Goal: Transaction & Acquisition: Purchase product/service

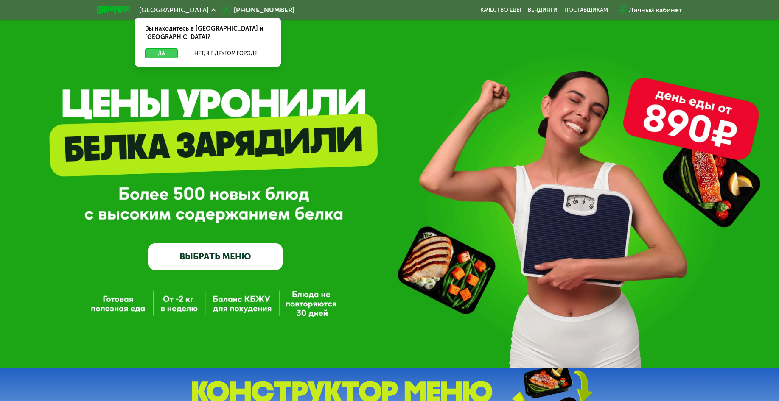
drag, startPoint x: 168, startPoint y: 45, endPoint x: 180, endPoint y: 72, distance: 29.3
click at [168, 48] on button "Да" at bounding box center [161, 53] width 33 height 10
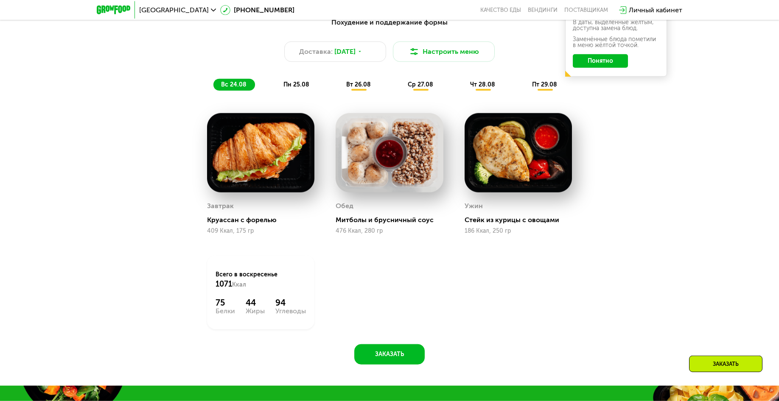
scroll to position [476, 0]
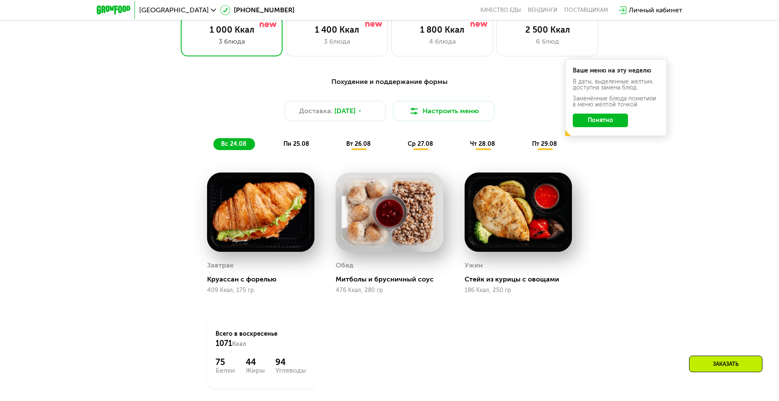
click at [288, 148] on span "пн 25.08" at bounding box center [296, 143] width 26 height 7
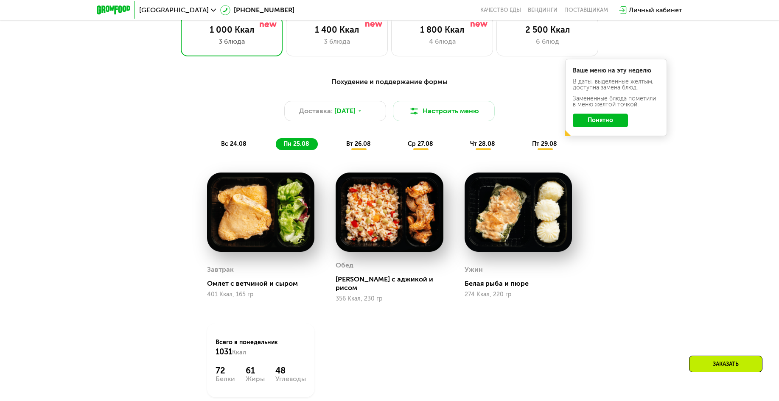
click at [355, 145] on span "вт 26.08" at bounding box center [358, 143] width 25 height 7
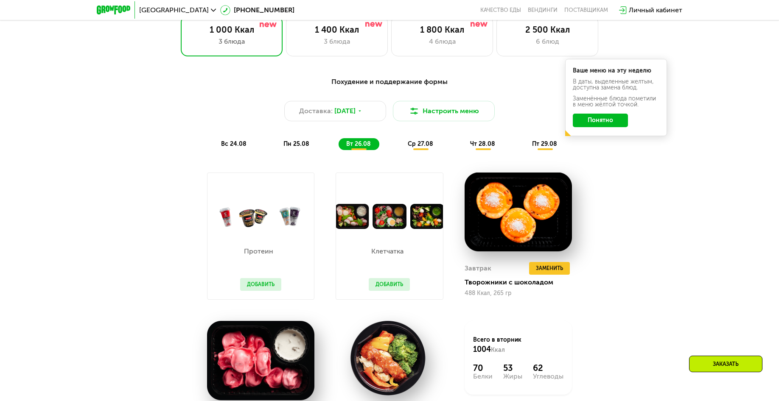
click at [418, 141] on div "Похудение и поддержание формы Доставка: [DATE] Настроить меню вс 24.08 пн 25.08…" at bounding box center [389, 113] width 502 height 73
click at [418, 148] on span "ср 27.08" at bounding box center [420, 143] width 25 height 7
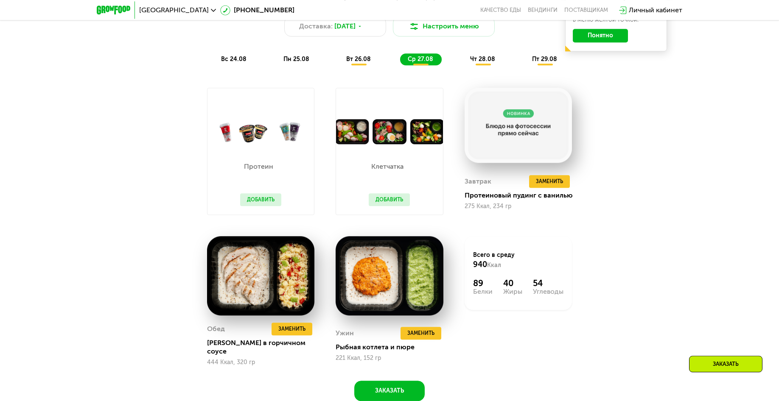
scroll to position [563, 0]
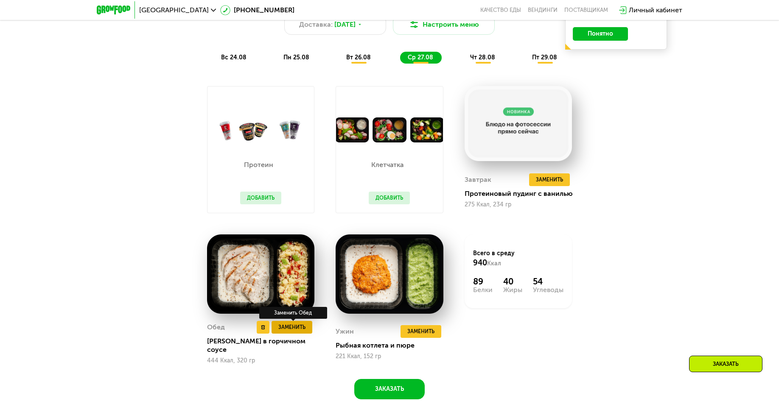
click at [299, 334] on button "Заменить" at bounding box center [292, 327] width 41 height 13
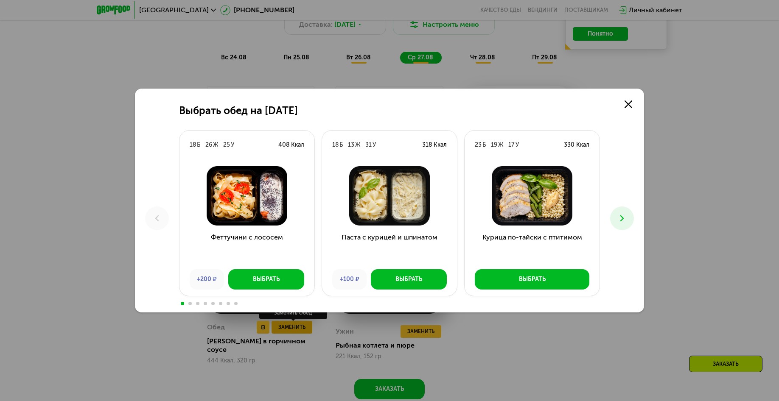
click at [298, 332] on div "Выбрать обед на [DATE] Б 26 Ж 25 У 408 Ккал Феттучини с лососем +200 ₽ Выбрать …" at bounding box center [389, 200] width 779 height 401
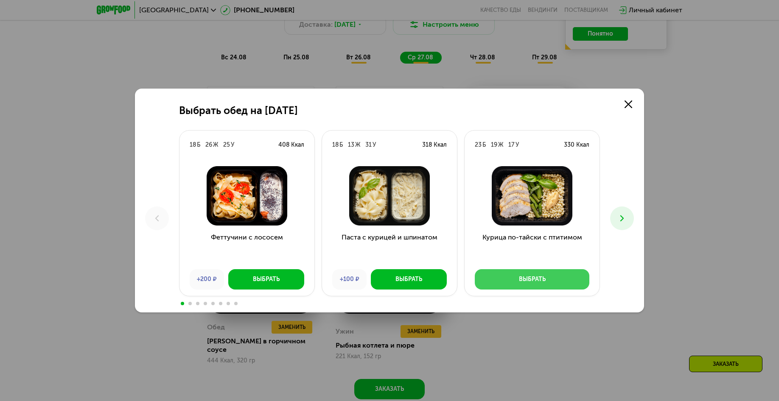
click at [523, 283] on div "Выбрать" at bounding box center [532, 279] width 27 height 8
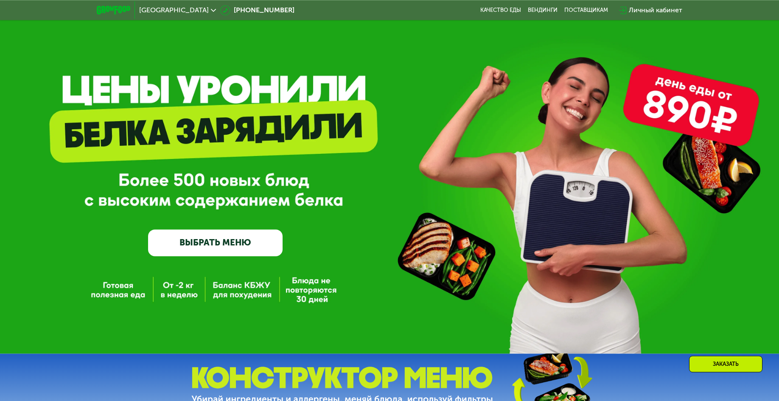
scroll to position [0, 0]
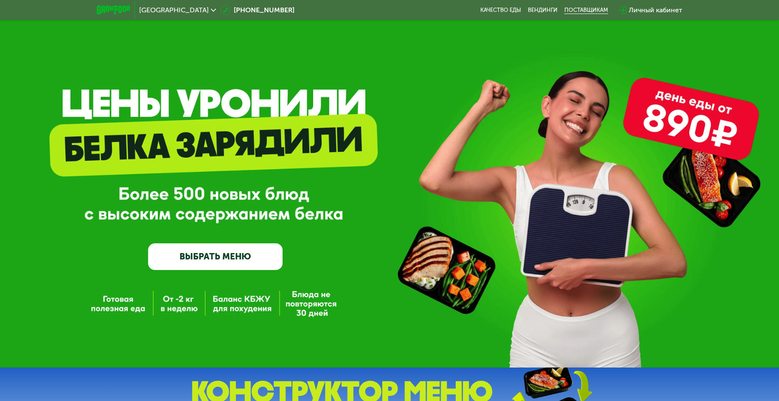
click at [579, 9] on div "поставщикам" at bounding box center [586, 10] width 44 height 7
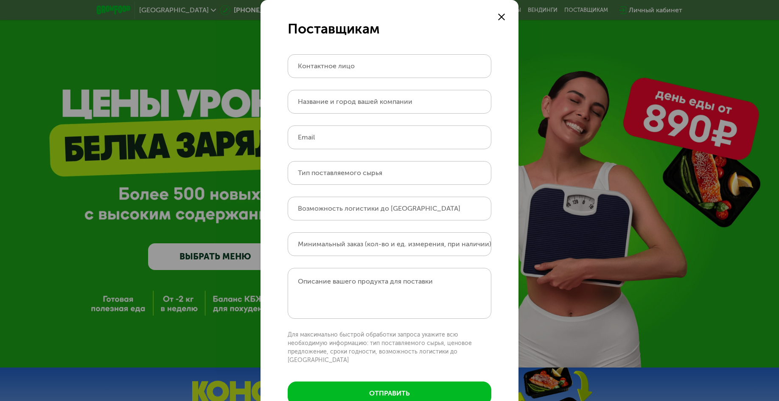
drag, startPoint x: 496, startPoint y: 13, endPoint x: 218, endPoint y: 64, distance: 283.0
click at [496, 14] on div at bounding box center [501, 17] width 10 height 10
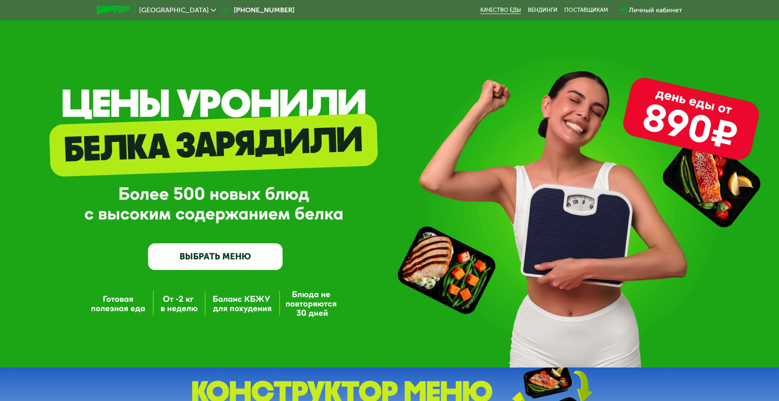
click at [490, 10] on link "Качество еды" at bounding box center [500, 10] width 41 height 7
